Goal: Information Seeking & Learning: Find specific fact

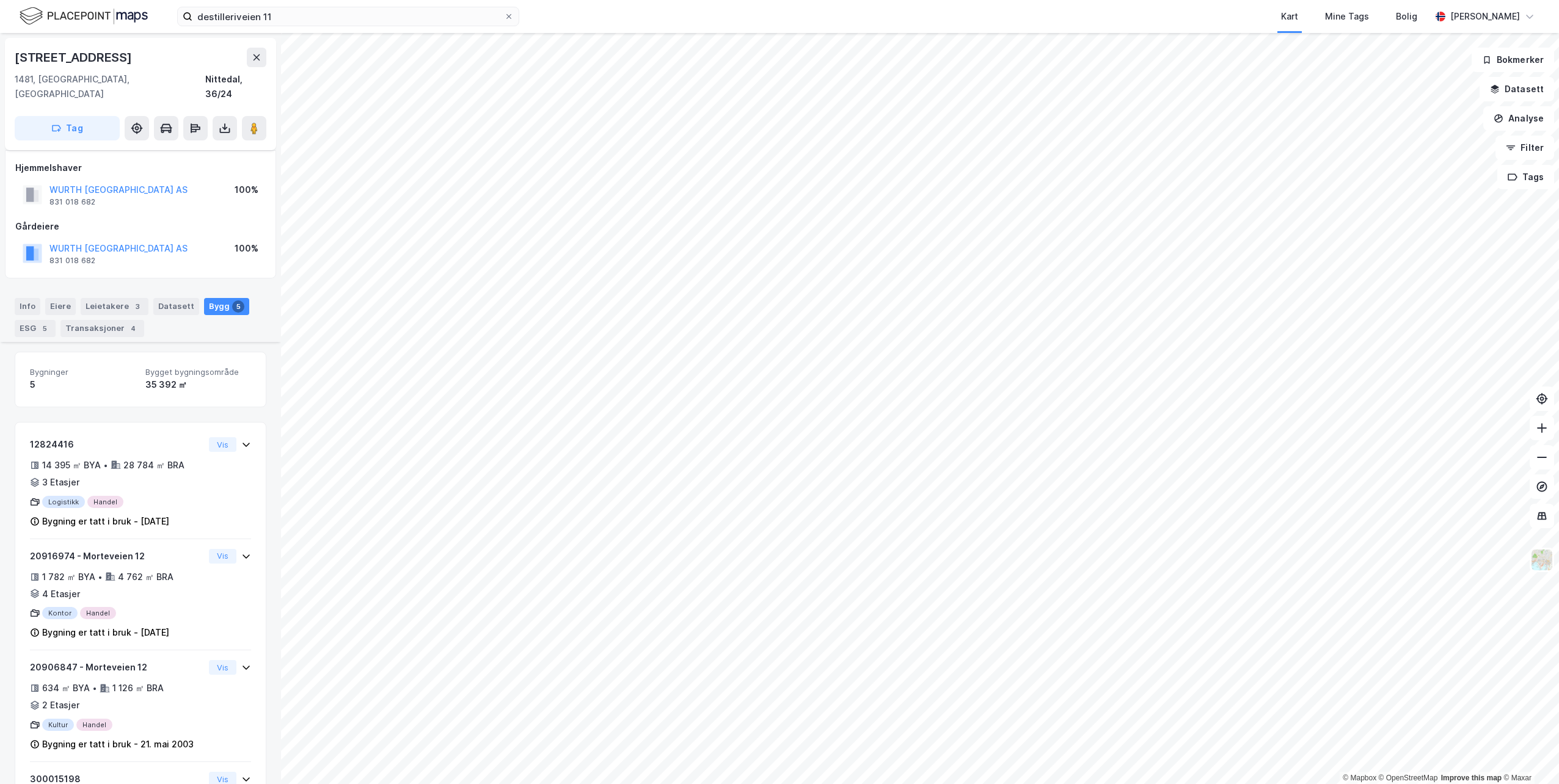
scroll to position [234, 0]
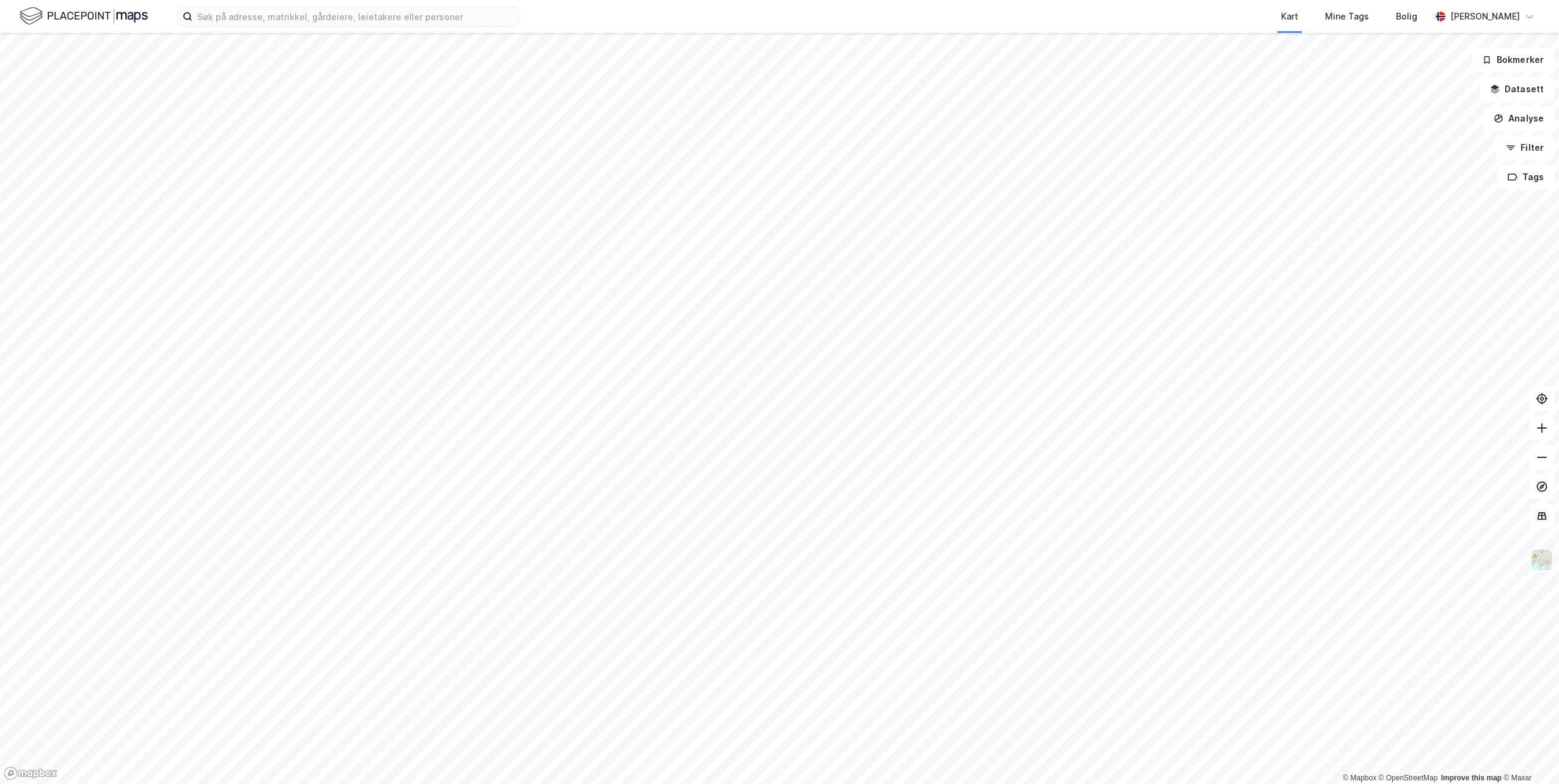
click at [438, 27] on div "Kart Mine Tags Bolig Marcus Junge" at bounding box center [780, 16] width 1559 height 33
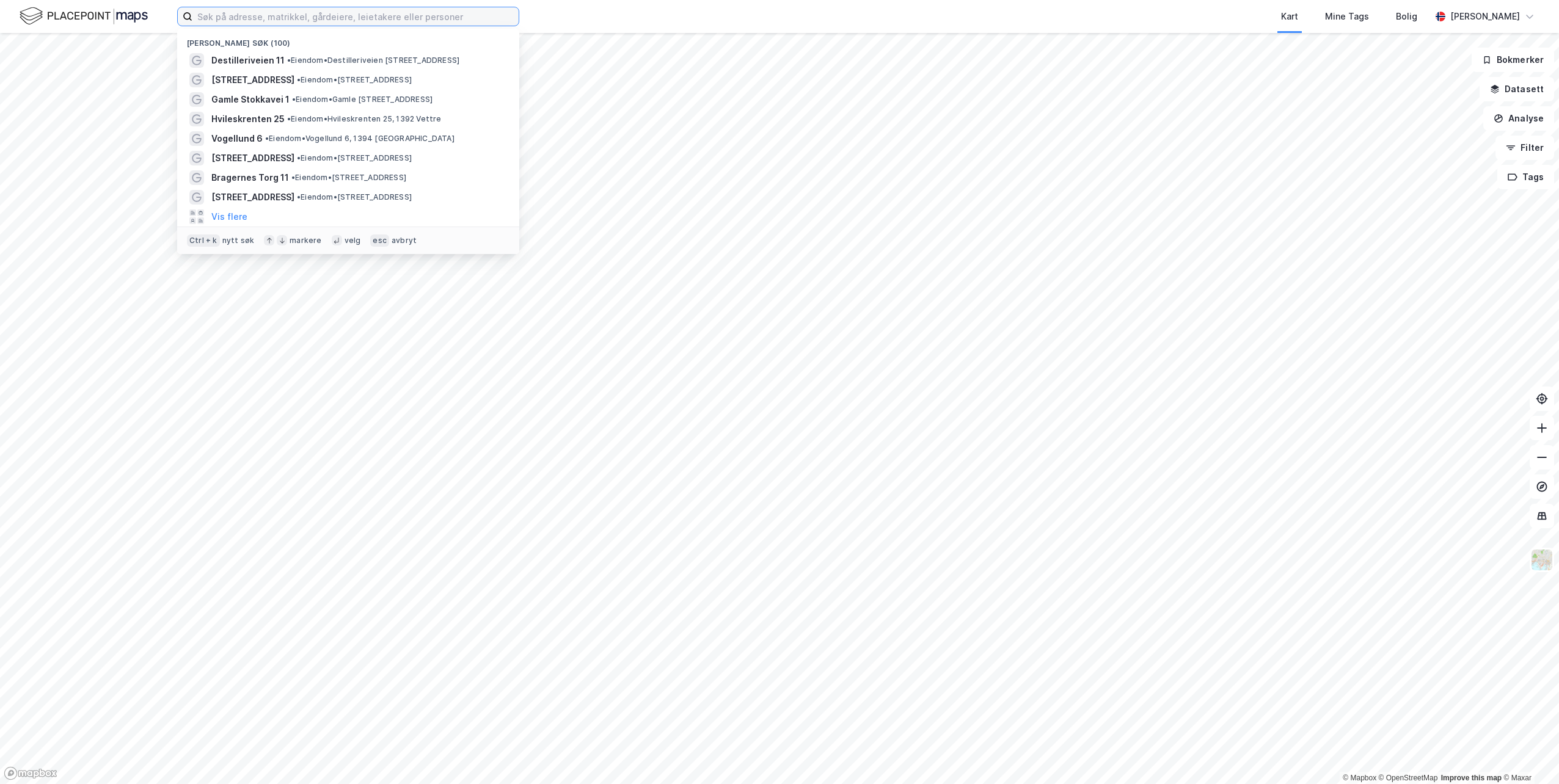
click at [439, 18] on input at bounding box center [355, 16] width 326 height 19
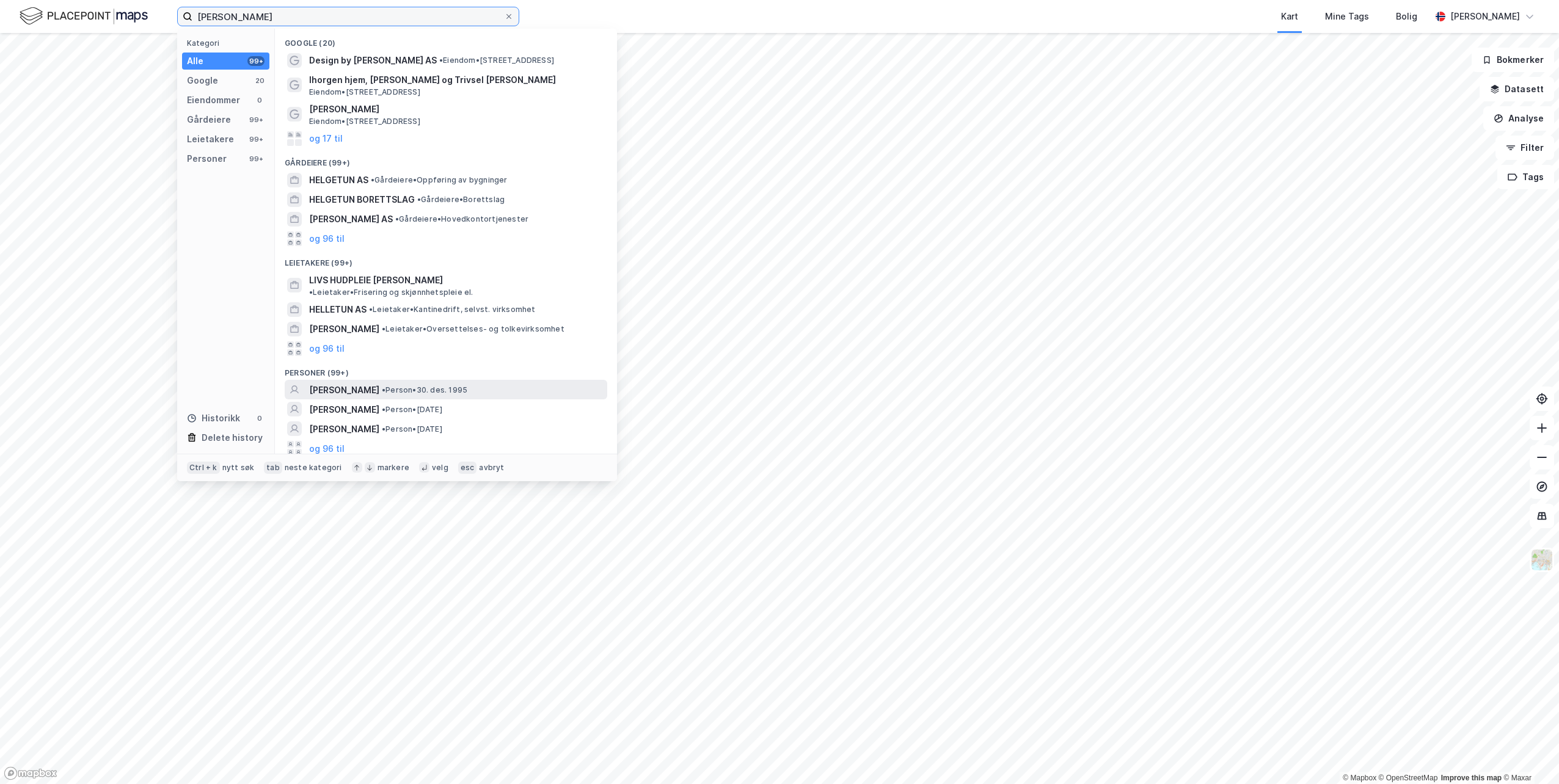
type input "liv ingrid helgetun"
click at [380, 383] on span "LIV INGRID BÆVRE HELGETUN" at bounding box center [344, 390] width 71 height 15
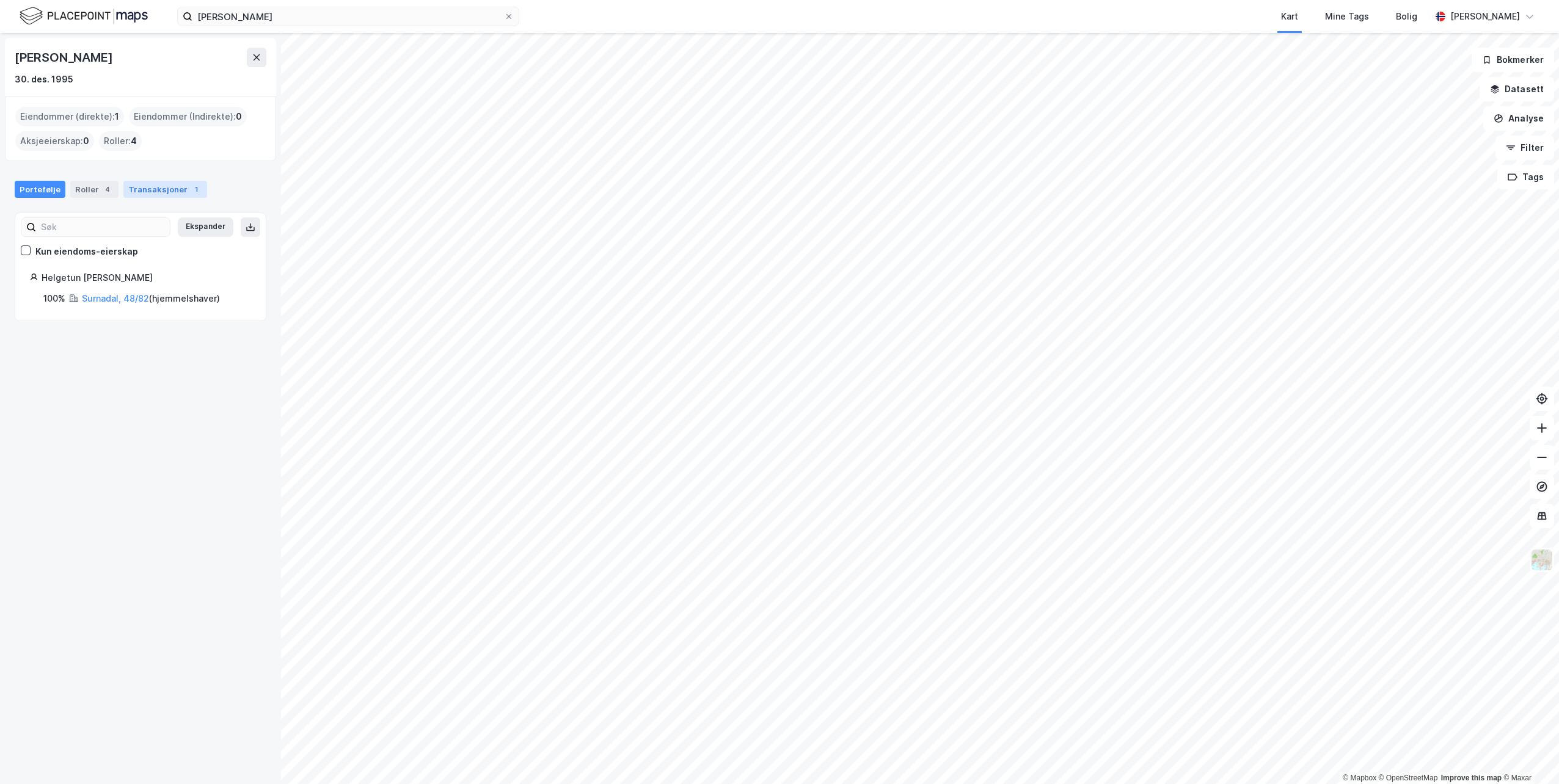
click at [178, 190] on div "Transaksjoner 1" at bounding box center [165, 189] width 84 height 17
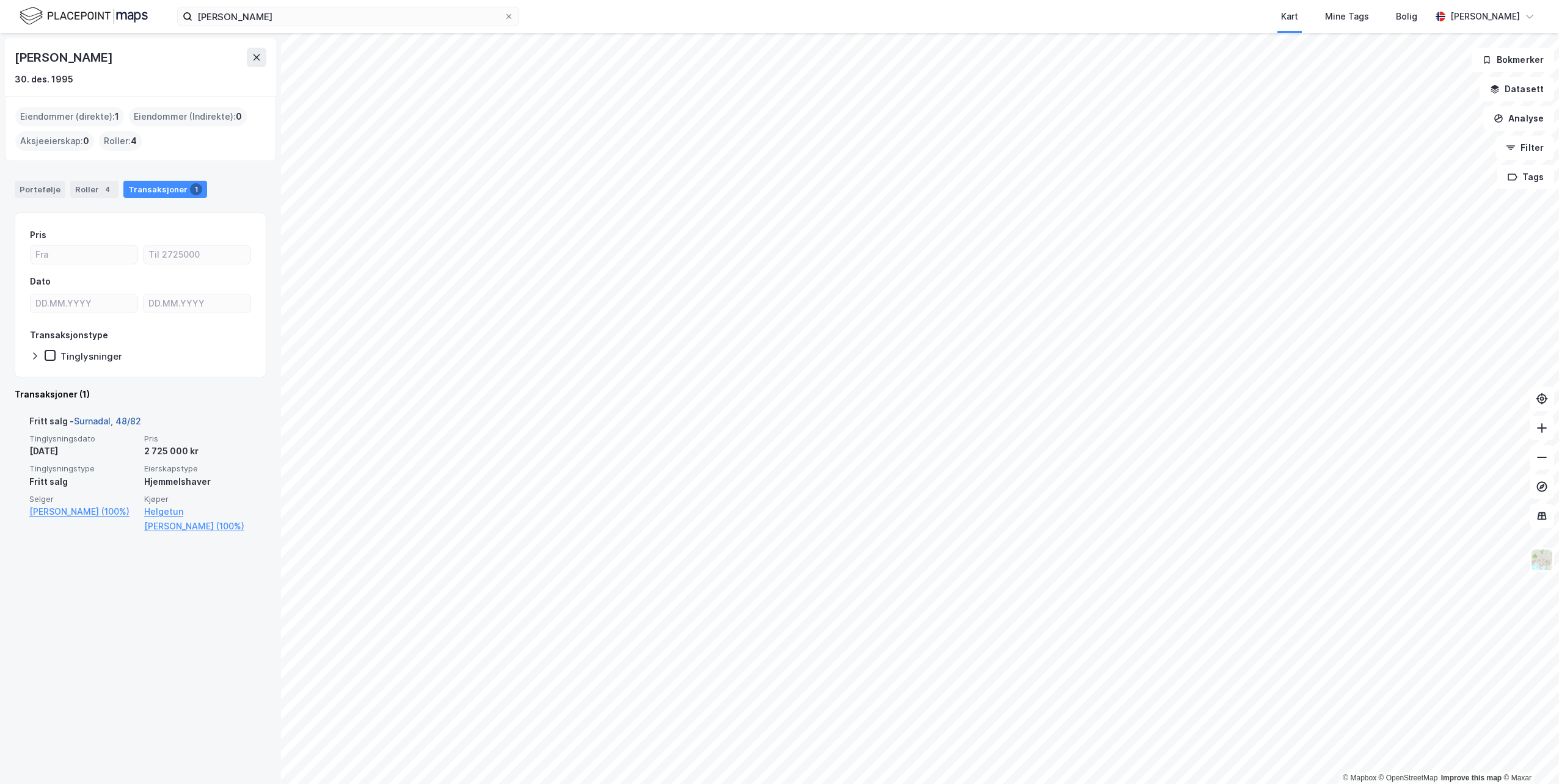
click at [120, 418] on link "Surnadal, 48/82" at bounding box center [107, 421] width 67 height 10
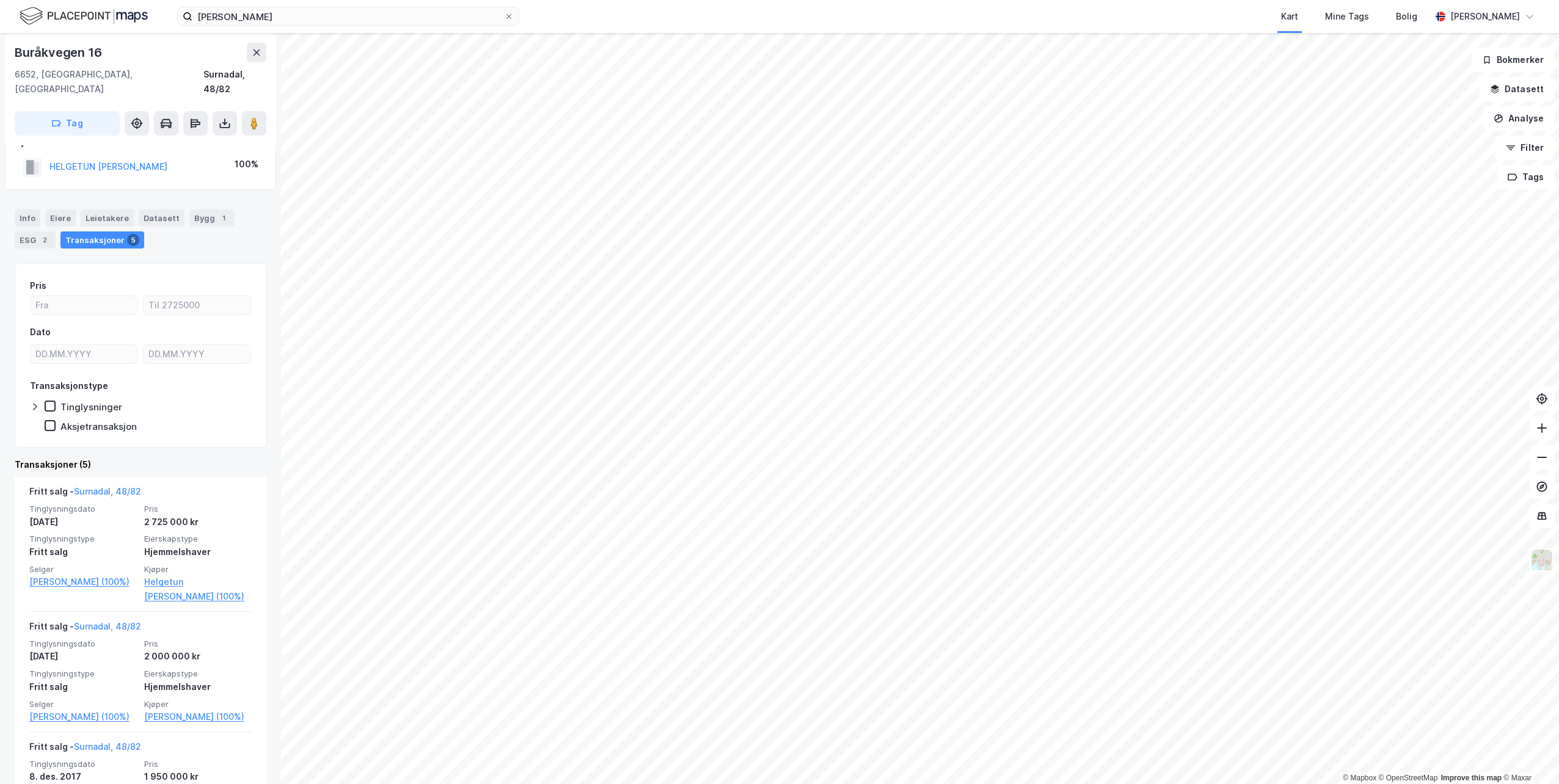
scroll to position [184, 0]
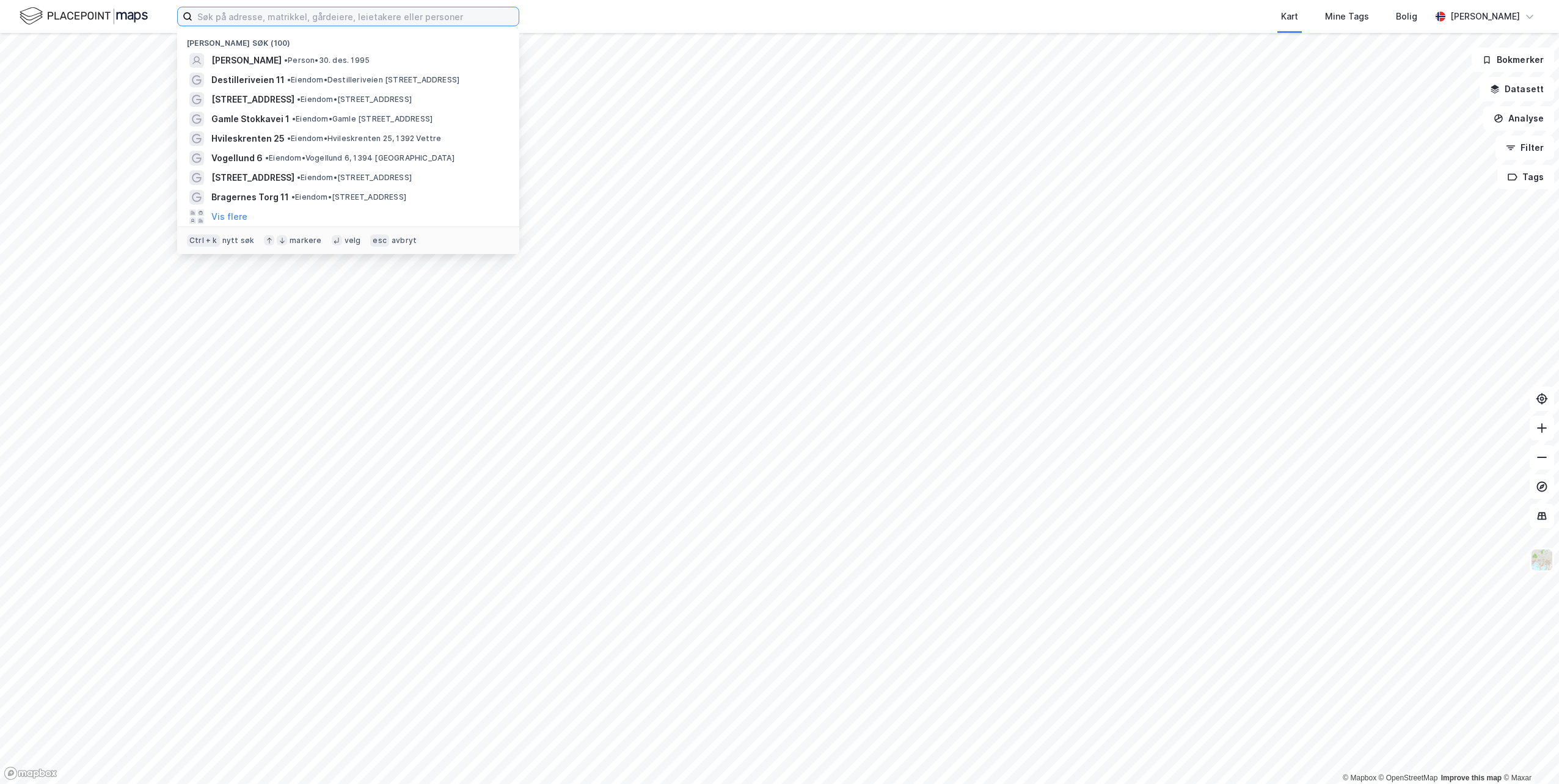
click at [404, 16] on input at bounding box center [355, 16] width 326 height 19
click at [354, 56] on span "• Person • 30. des. 1995" at bounding box center [327, 60] width 85 height 10
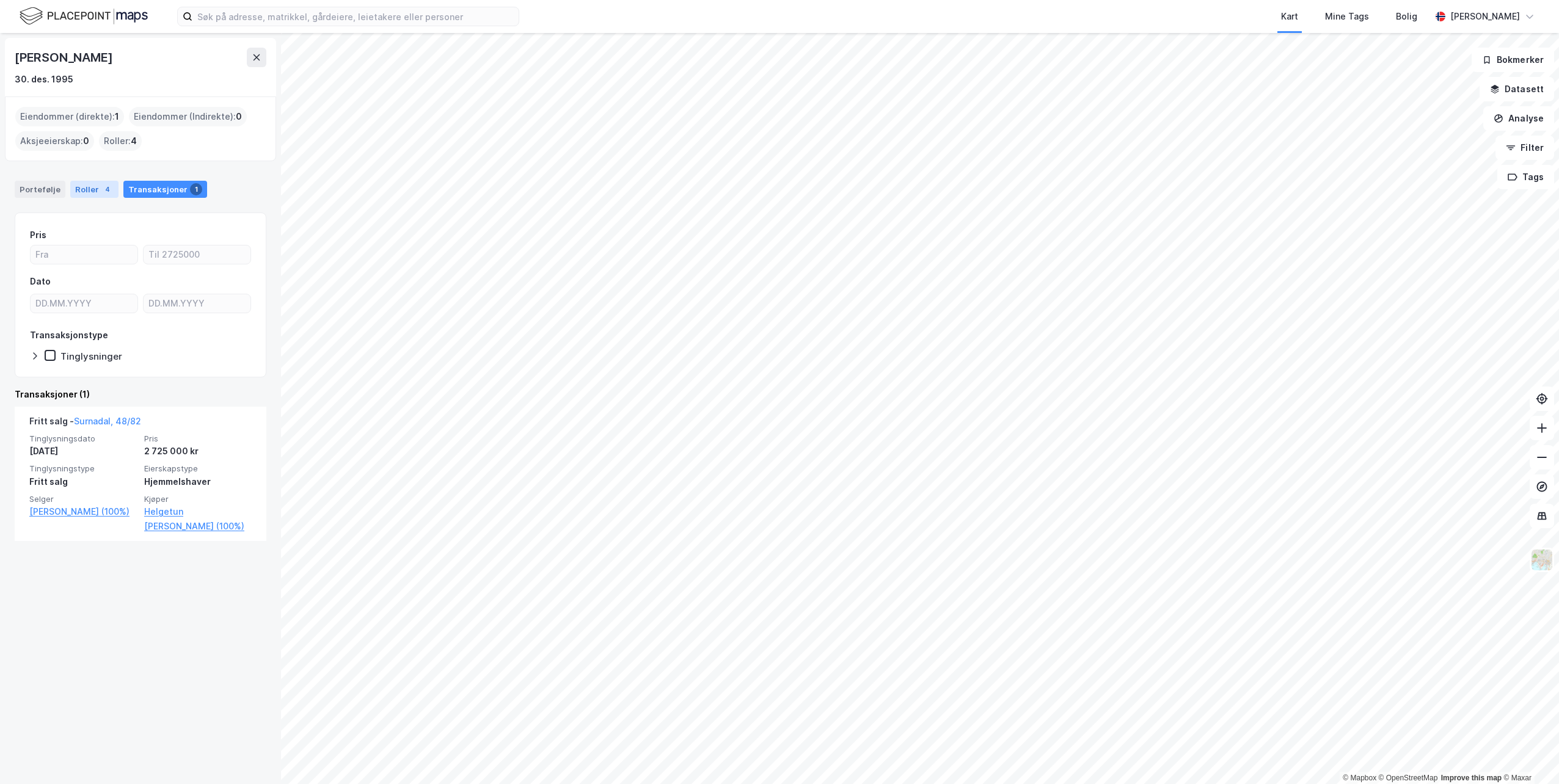
click at [102, 194] on div "4" at bounding box center [108, 190] width 12 height 12
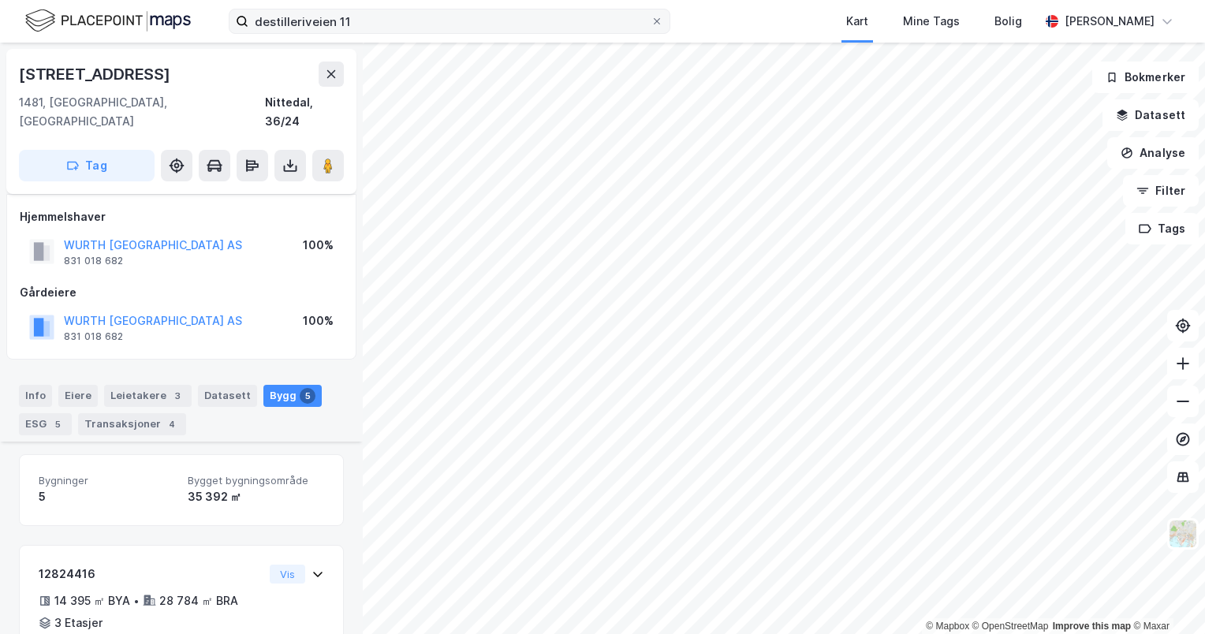
scroll to position [302, 0]
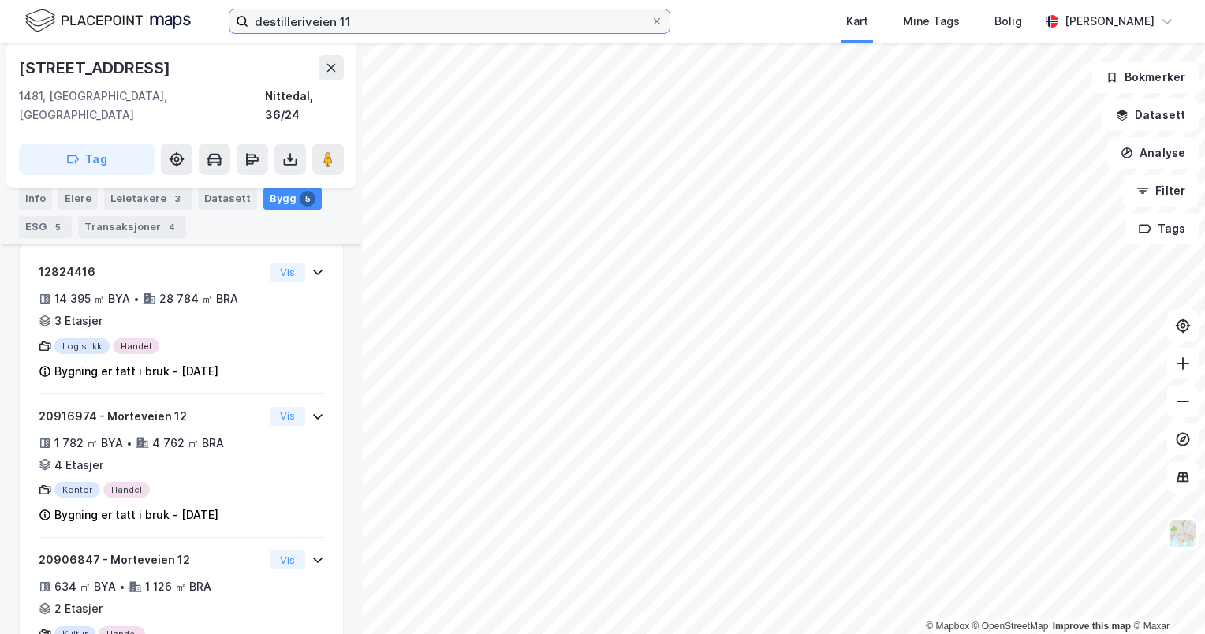
click at [368, 24] on input "destilleriveien 11" at bounding box center [449, 21] width 402 height 24
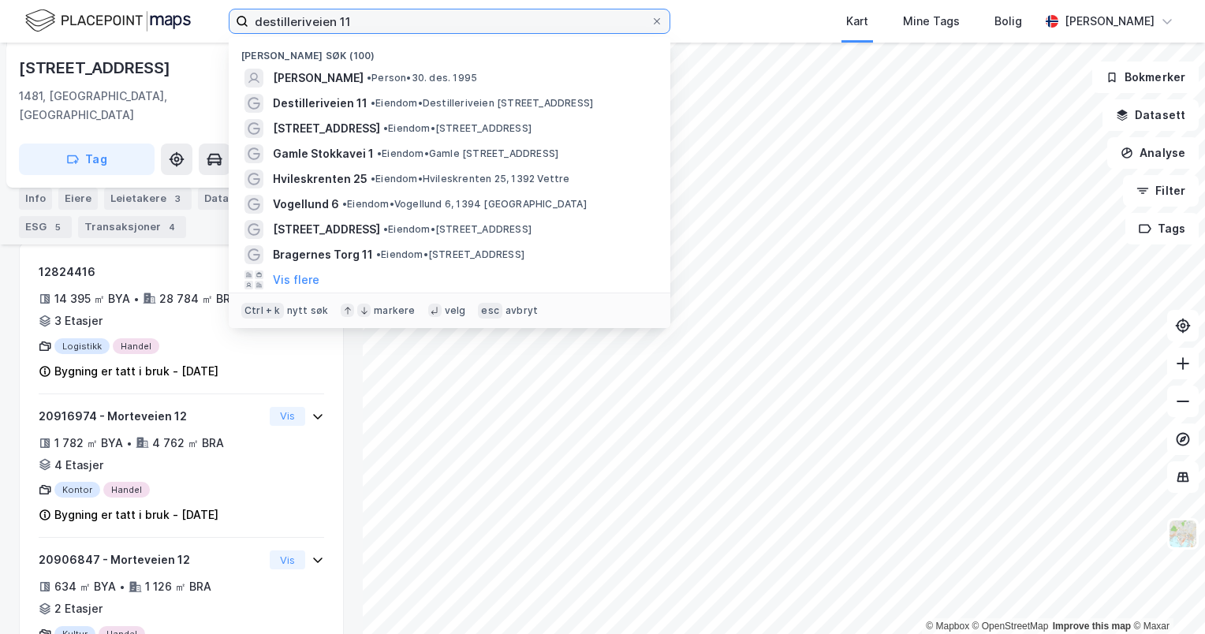
click at [368, 24] on input "destilleriveien 11" at bounding box center [449, 21] width 402 height 24
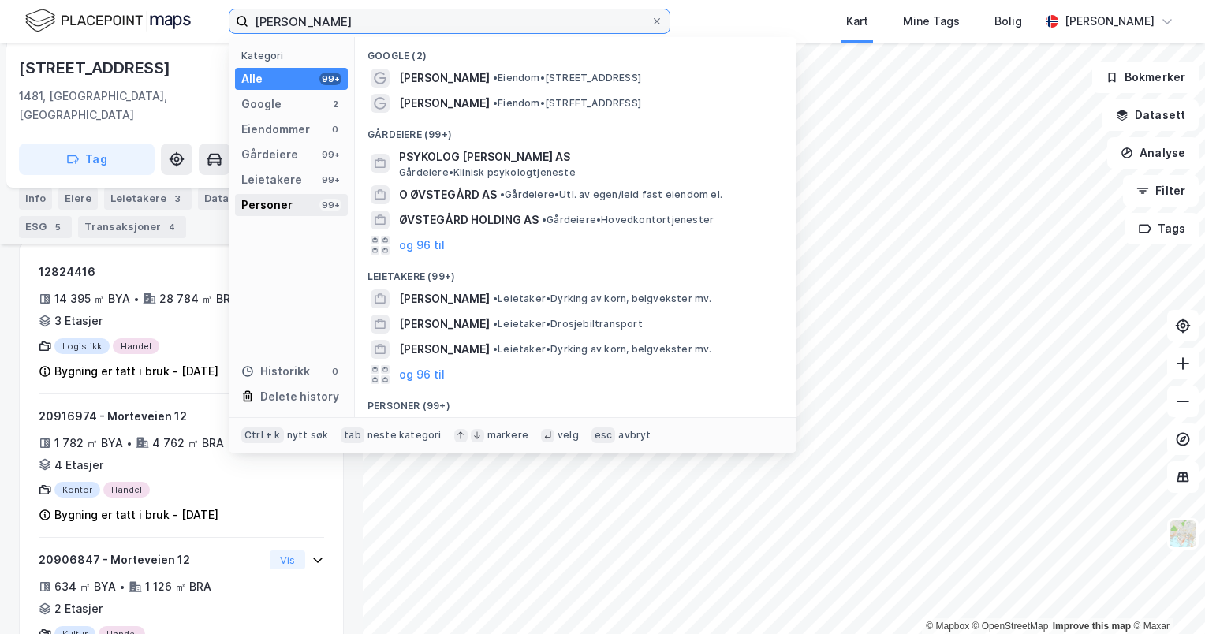
type input "carl fredrik øvsteland"
click at [259, 209] on div "Personer" at bounding box center [266, 205] width 51 height 19
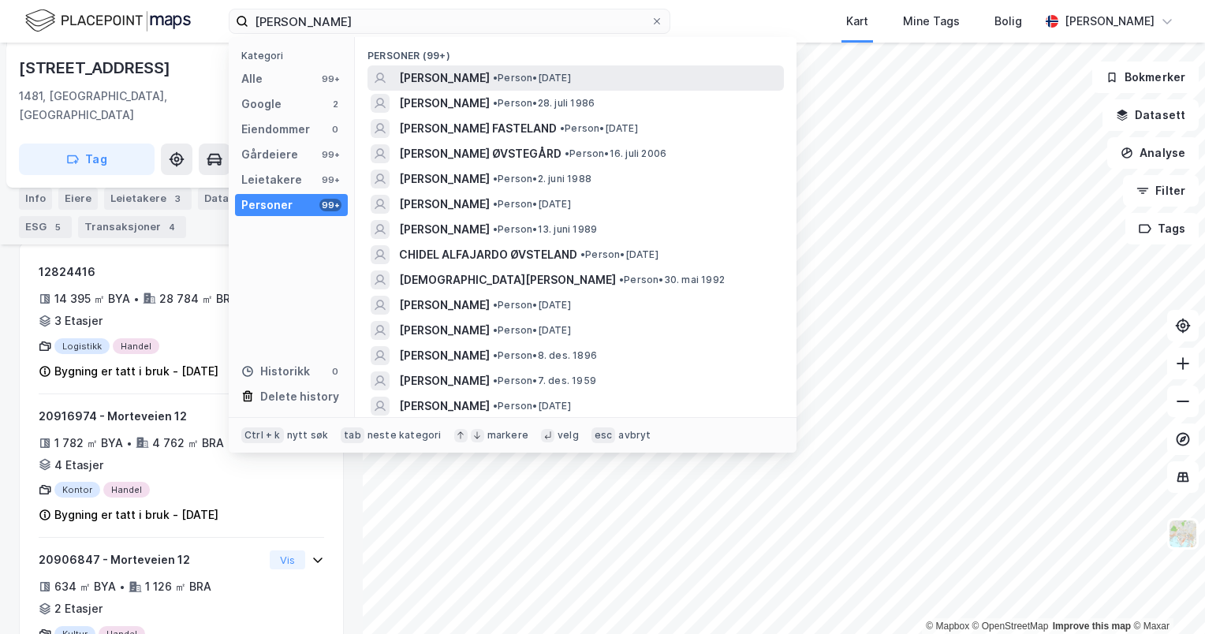
click at [490, 76] on span "CARL FREDRIK ØVSTELAND" at bounding box center [444, 78] width 91 height 19
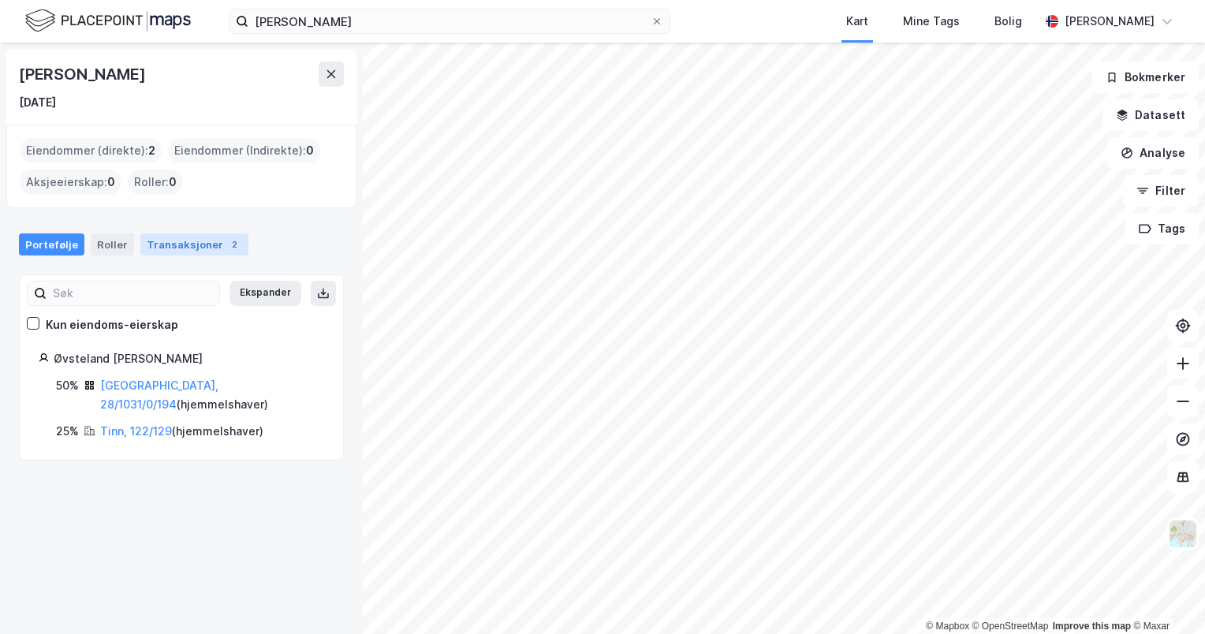
click at [210, 248] on div "Transaksjoner 2" at bounding box center [194, 244] width 108 height 22
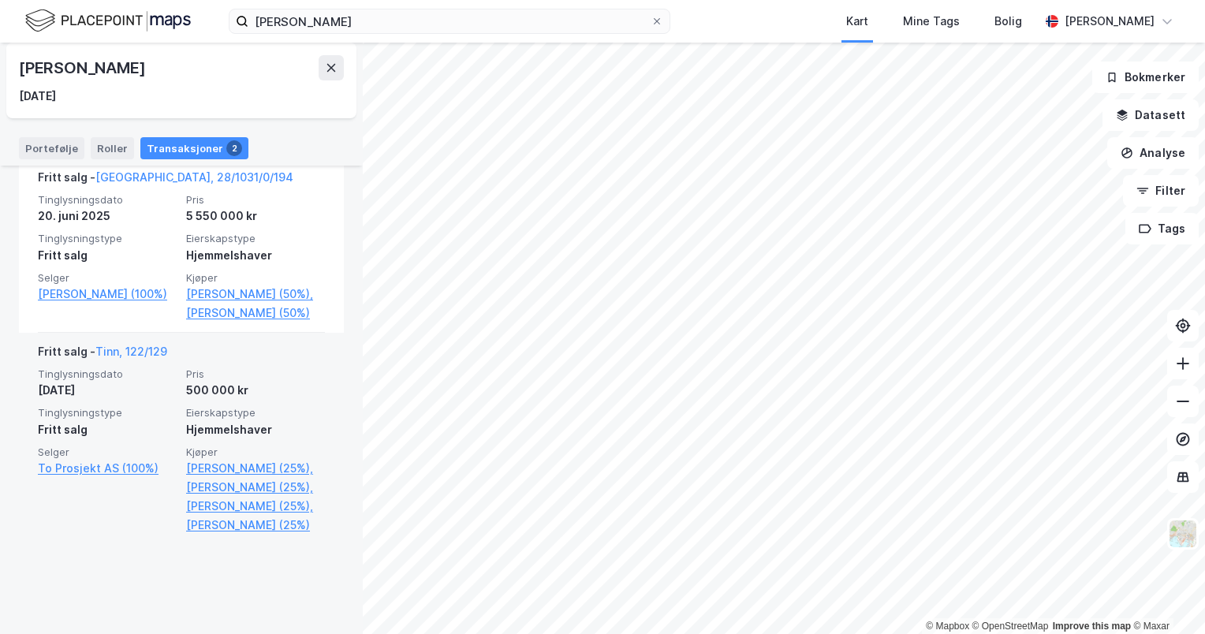
scroll to position [389, 0]
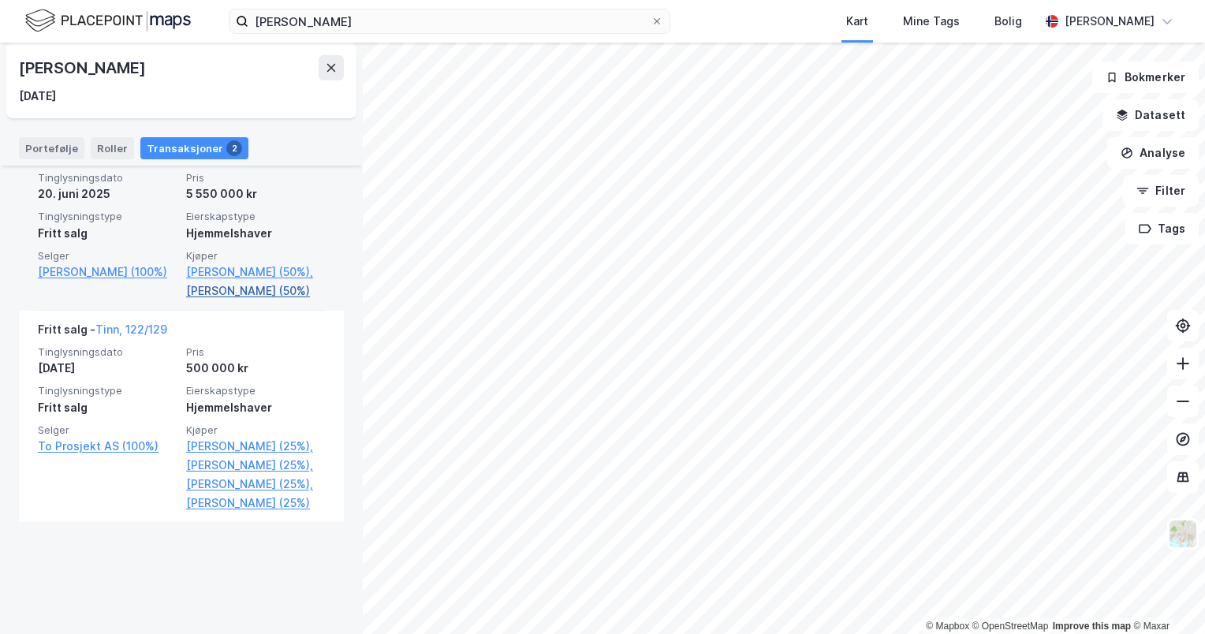
click at [220, 300] on link "Larsen Marte Skui H (50%)" at bounding box center [255, 291] width 139 height 19
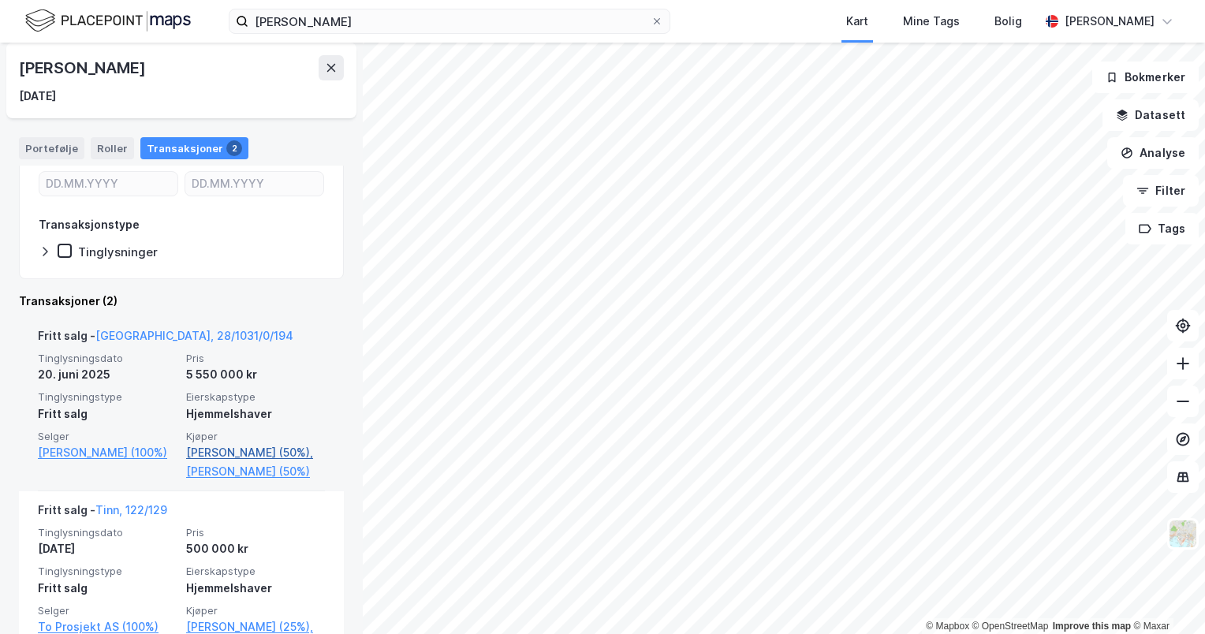
scroll to position [315, 0]
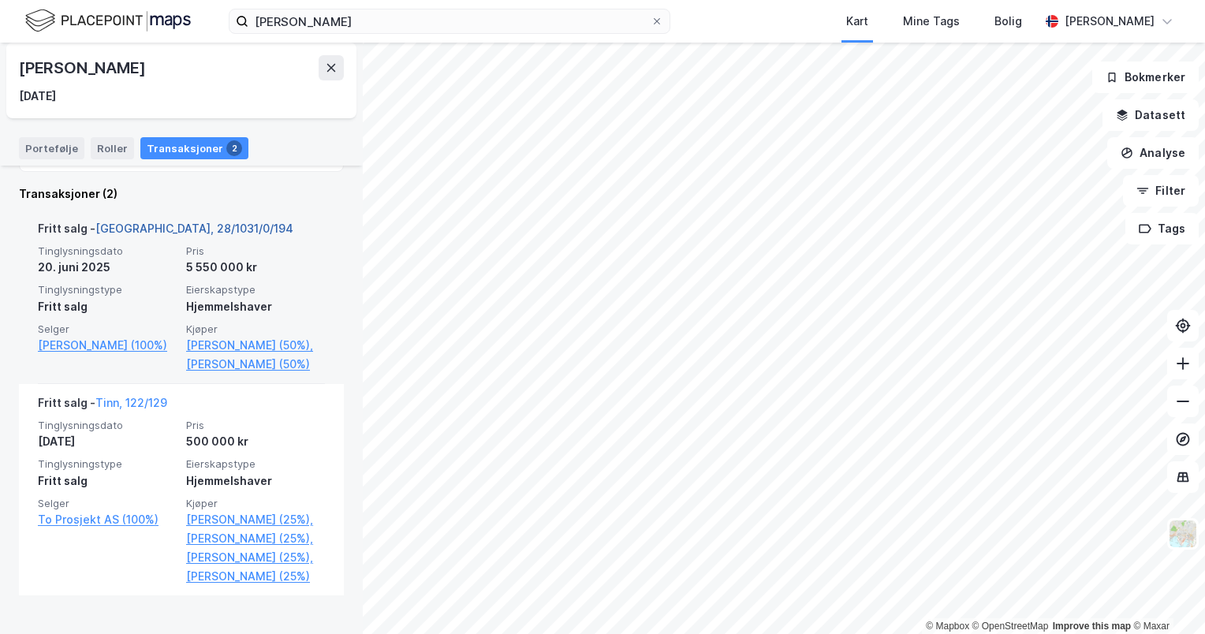
click at [156, 222] on link "Oslo, 28/1031/0/194" at bounding box center [194, 228] width 198 height 13
